Goal: Task Accomplishment & Management: Use online tool/utility

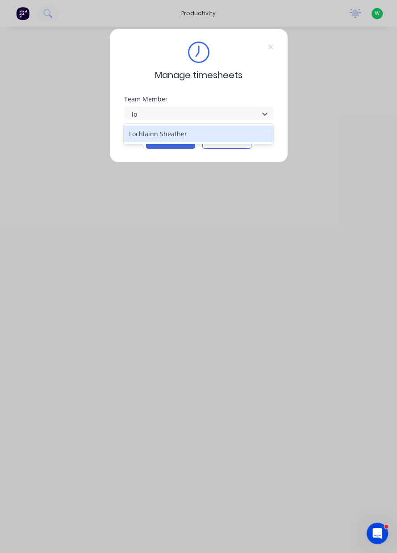
click at [180, 135] on div "Lochlainn Sheather" at bounding box center [199, 134] width 150 height 17
type input "lo"
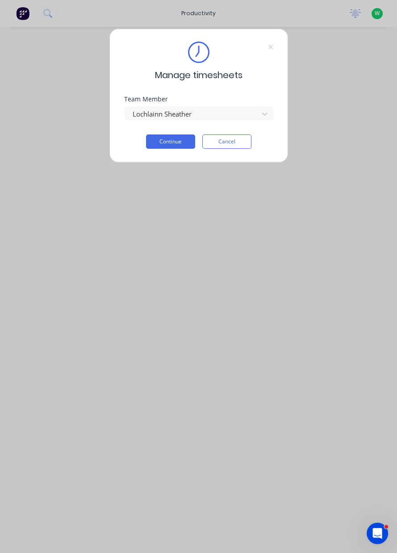
click at [173, 139] on button "Continue" at bounding box center [170, 142] width 49 height 14
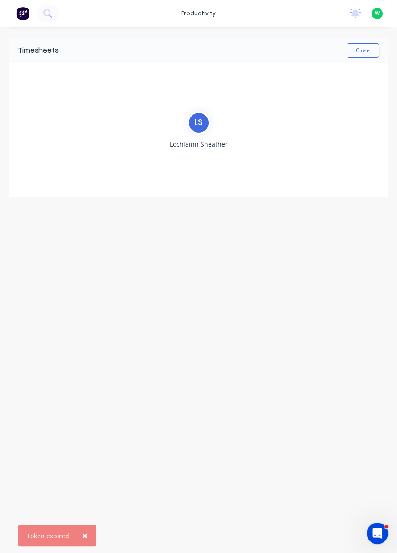
click at [366, 48] on button "Close" at bounding box center [363, 50] width 33 height 14
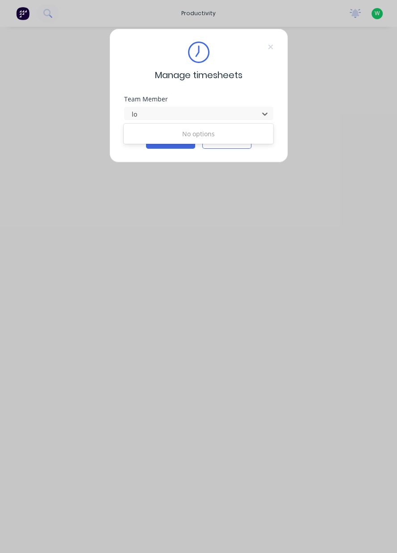
type input "lo"
click at [190, 171] on div "Manage timesheets Team Member Use Up and Down to choose options, press Enter to…" at bounding box center [198, 276] width 397 height 553
click at [270, 47] on icon at bounding box center [270, 47] width 4 height 4
